Goal: Find specific page/section: Find specific page/section

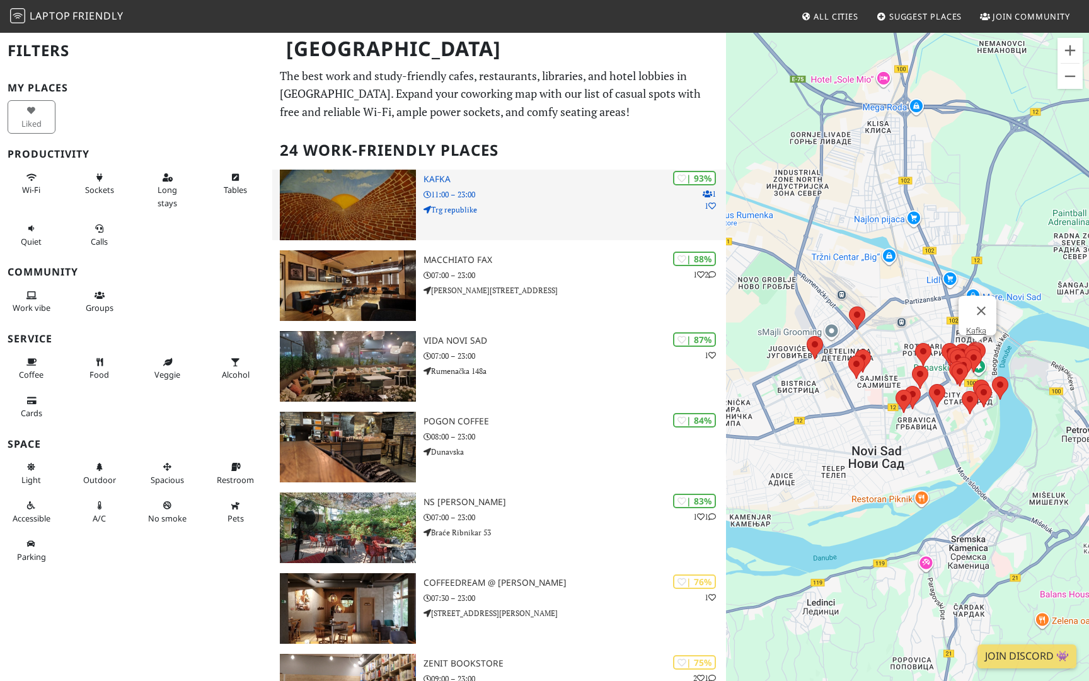
click at [357, 180] on img at bounding box center [348, 205] width 136 height 71
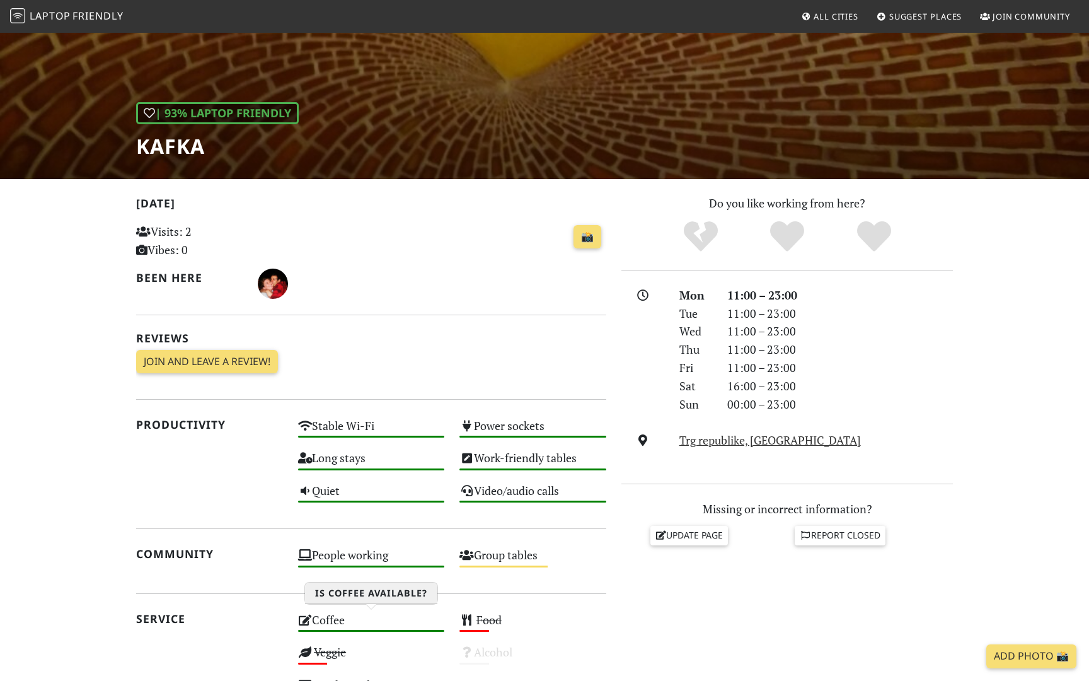
scroll to position [6, 0]
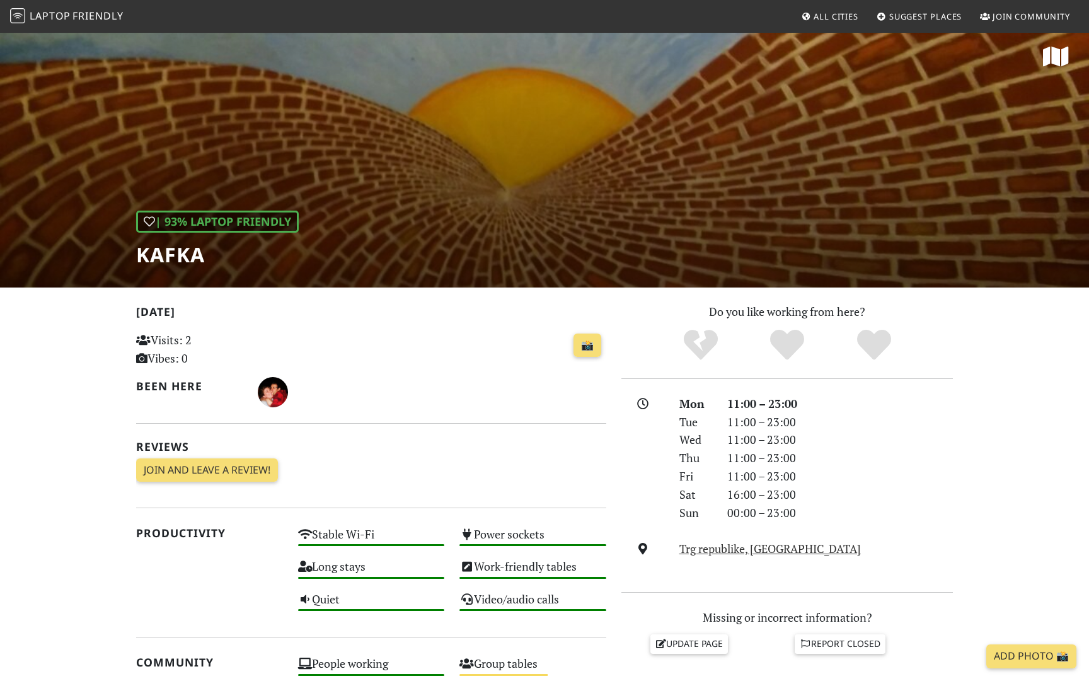
click at [415, 195] on div "| 93% Laptop Friendly [PERSON_NAME]" at bounding box center [544, 156] width 1089 height 262
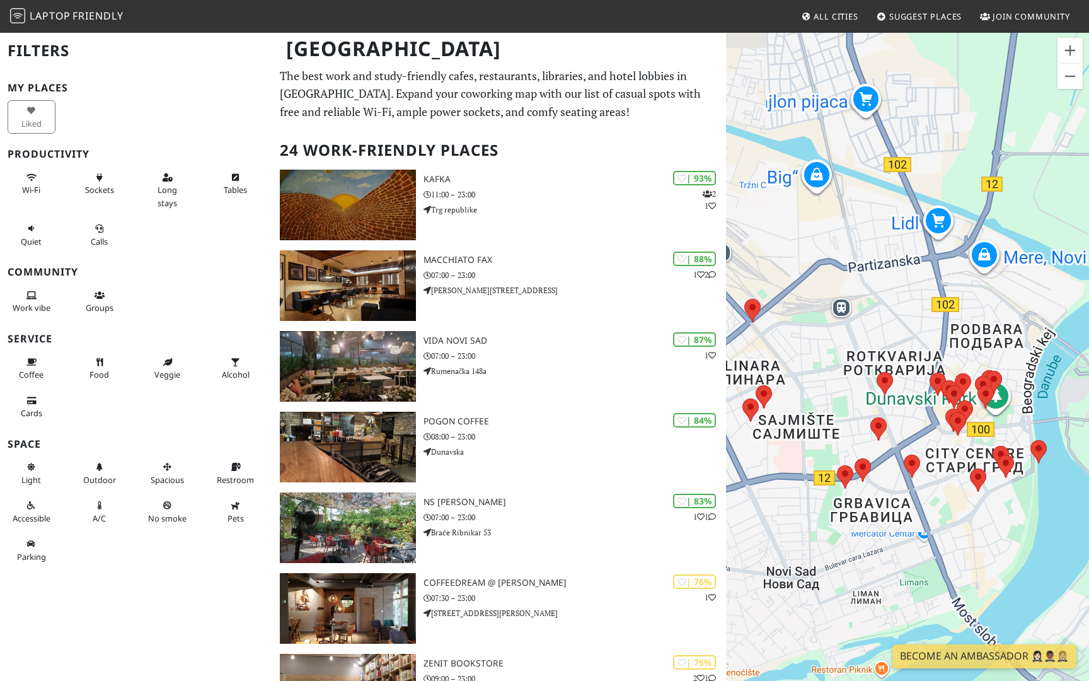
drag, startPoint x: 934, startPoint y: 423, endPoint x: 906, endPoint y: 511, distance: 92.5
click at [906, 511] on div at bounding box center [907, 372] width 363 height 681
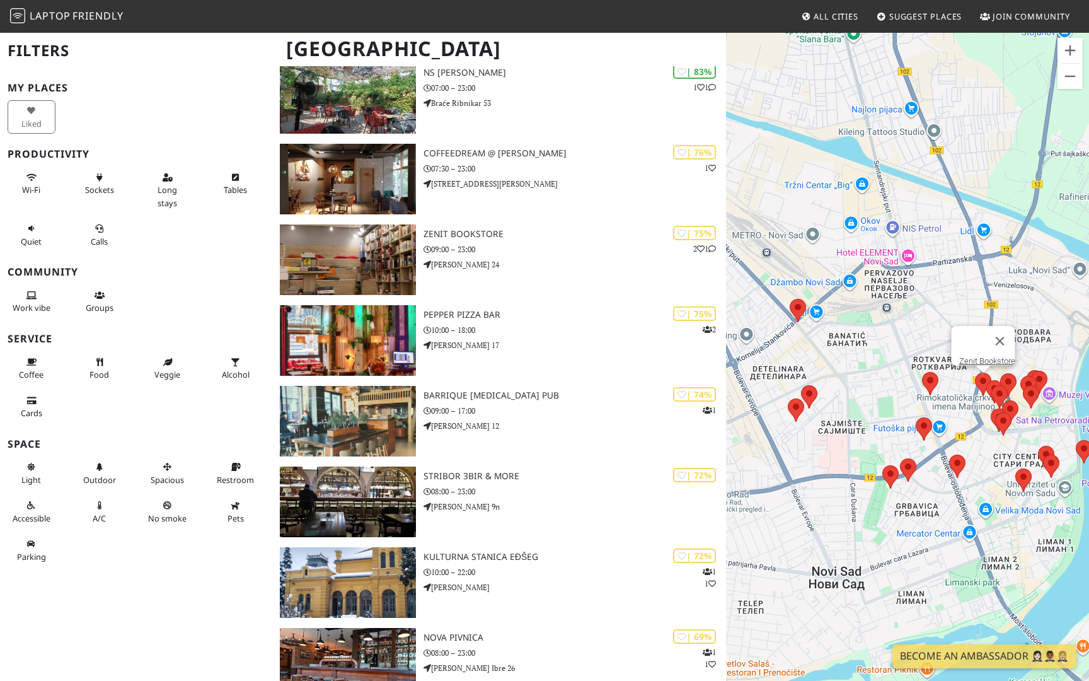
scroll to position [469, 0]
